Goal: Information Seeking & Learning: Learn about a topic

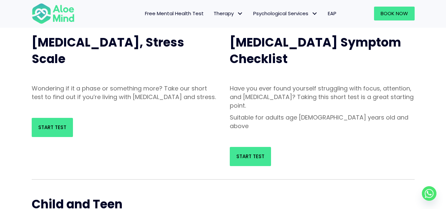
scroll to position [66, 0]
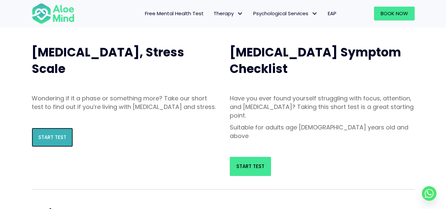
click at [52, 141] on span "Start Test" at bounding box center [52, 137] width 28 height 7
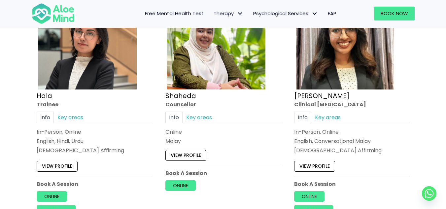
scroll to position [430, 0]
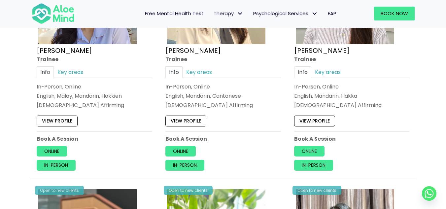
click at [181, 9] on link "Free Mental Health Test" at bounding box center [174, 14] width 69 height 14
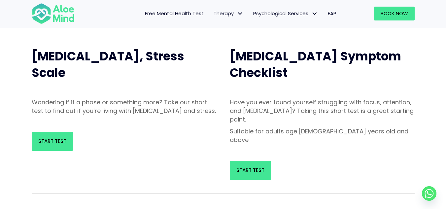
scroll to position [99, 0]
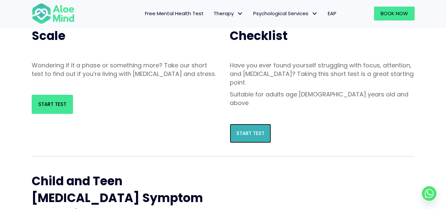
click at [235, 124] on link "Start Test" at bounding box center [250, 133] width 41 height 19
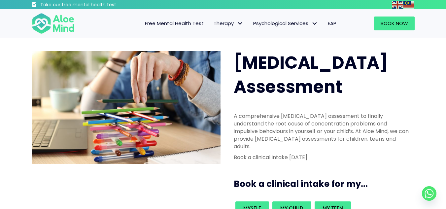
click at [169, 20] on span "Free Mental Health Test" at bounding box center [174, 23] width 59 height 7
